Goal: Find specific page/section: Find specific page/section

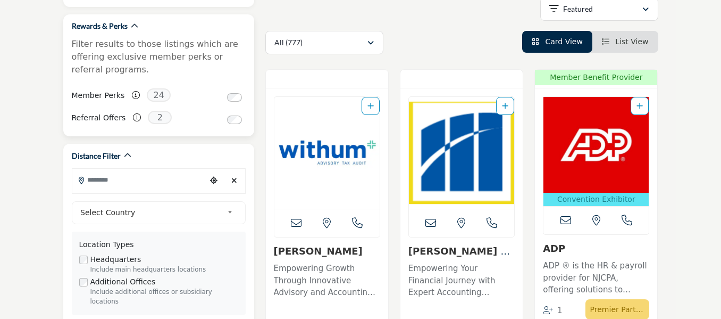
scroll to position [213, 0]
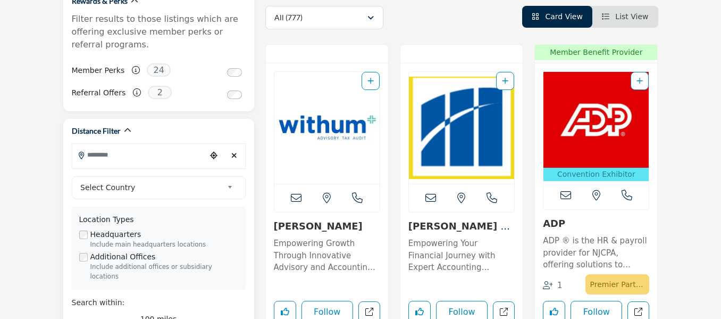
click at [107, 156] on input "Search Location" at bounding box center [139, 154] width 134 height 21
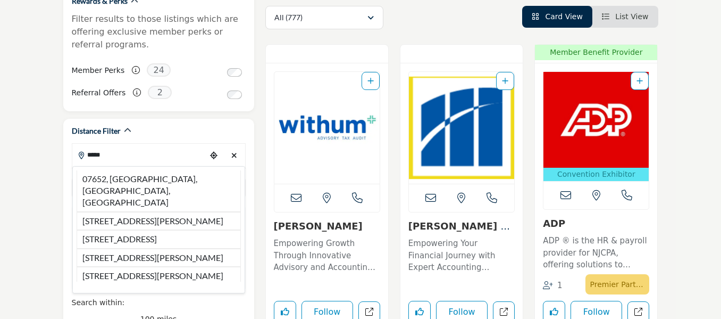
drag, startPoint x: 101, startPoint y: 178, endPoint x: 0, endPoint y: 206, distance: 104.9
click at [101, 178] on li "07652, [GEOGRAPHIC_DATA], [GEOGRAPHIC_DATA], [GEOGRAPHIC_DATA]" at bounding box center [159, 190] width 164 height 41
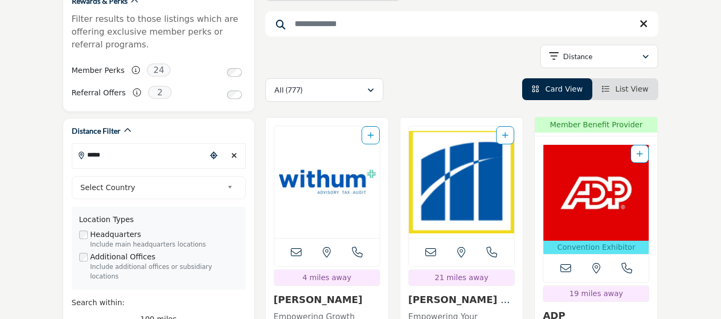
type input "**********"
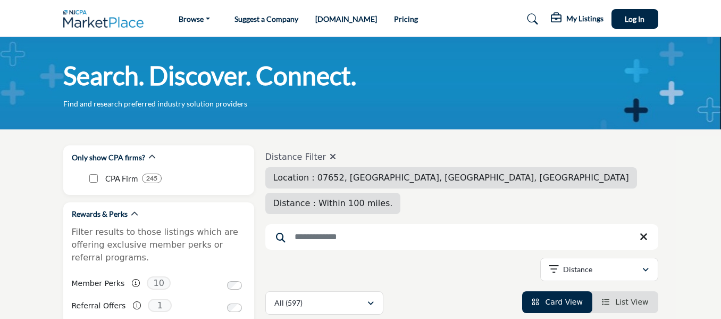
click at [393, 198] on span "Distance : Within 100 miles." at bounding box center [333, 203] width 120 height 10
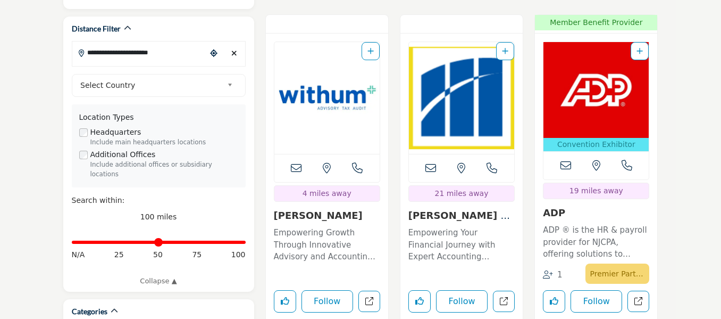
scroll to position [319, 0]
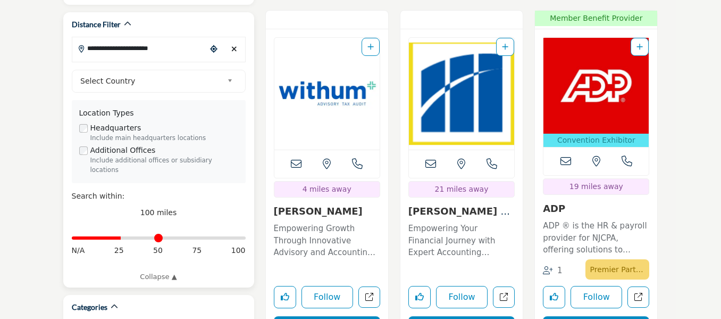
drag, startPoint x: 240, startPoint y: 229, endPoint x: 122, endPoint y: 238, distance: 118.5
click at [122, 238] on input "Distance in miles" at bounding box center [159, 238] width 174 height 2
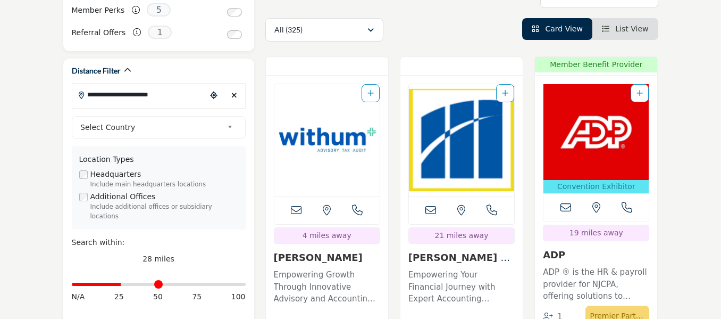
scroll to position [319, 0]
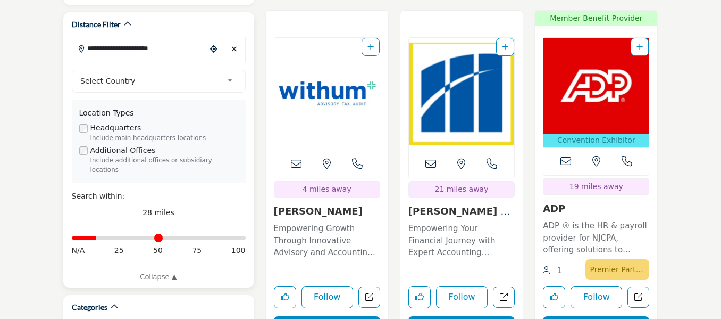
drag, startPoint x: 124, startPoint y: 228, endPoint x: 99, endPoint y: 234, distance: 25.6
type input "**"
click at [99, 237] on input "Distance in miles" at bounding box center [159, 238] width 174 height 2
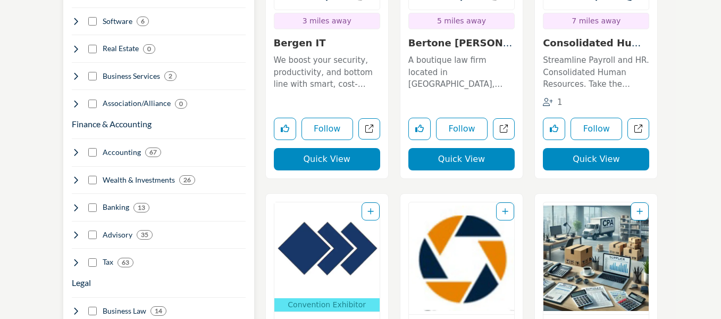
scroll to position [798, 0]
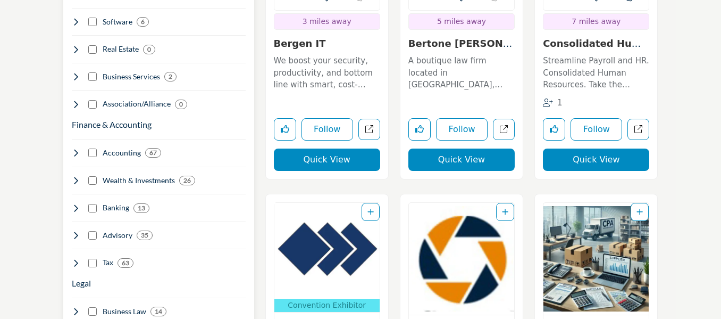
click at [89, 149] on div "Finance & Accounting Clear Accounting 67" at bounding box center [159, 190] width 174 height 155
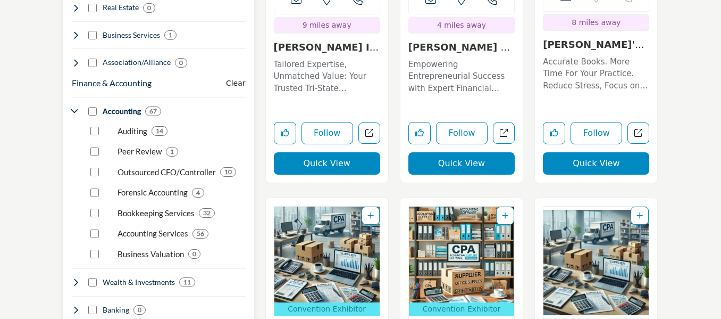
scroll to position [851, 0]
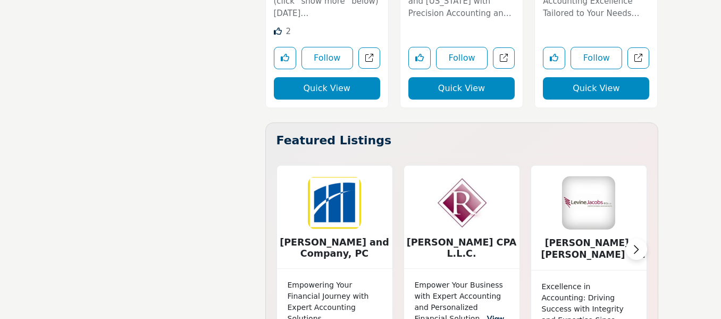
scroll to position [2606, 0]
